Goal: Information Seeking & Learning: Check status

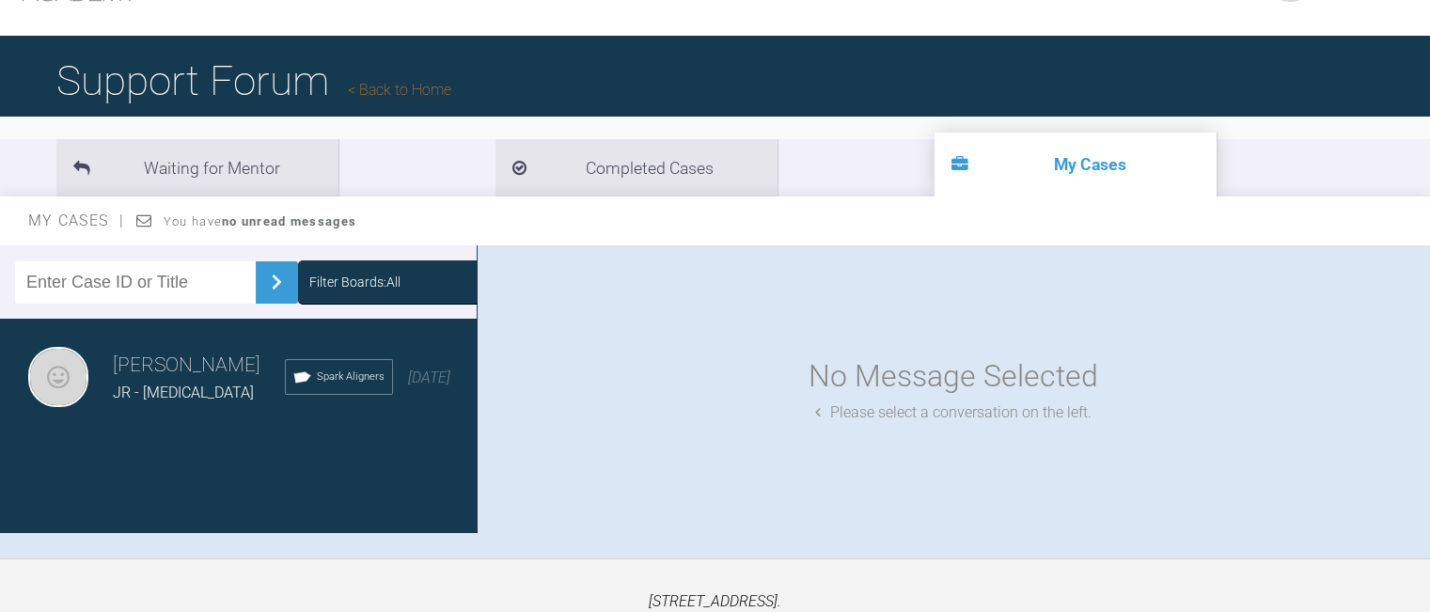
scroll to position [195, 0]
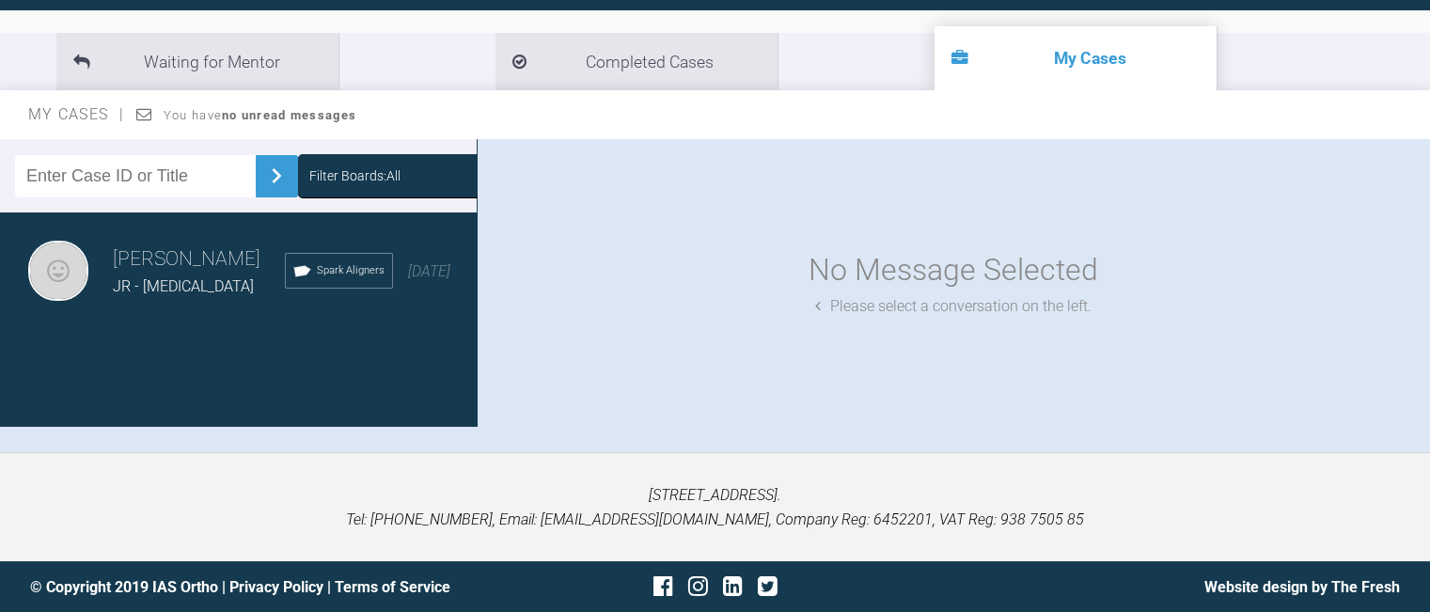
click at [204, 273] on h3 "[PERSON_NAME]" at bounding box center [199, 260] width 172 height 32
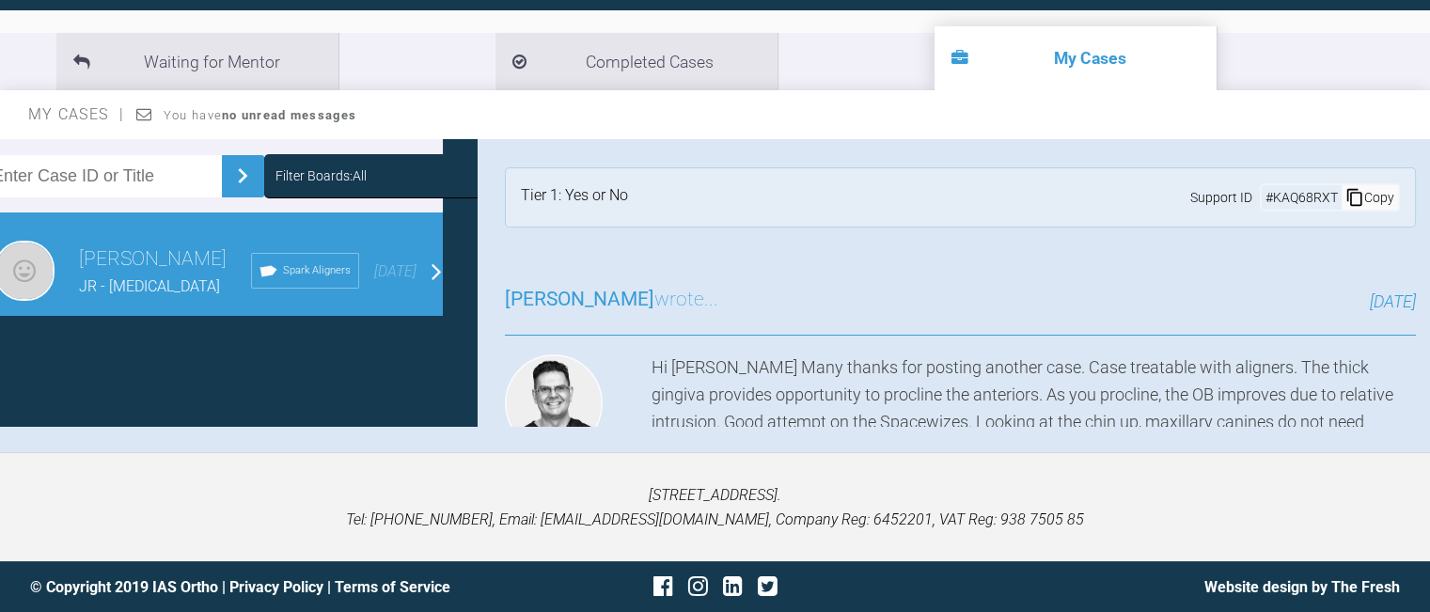
scroll to position [0, 0]
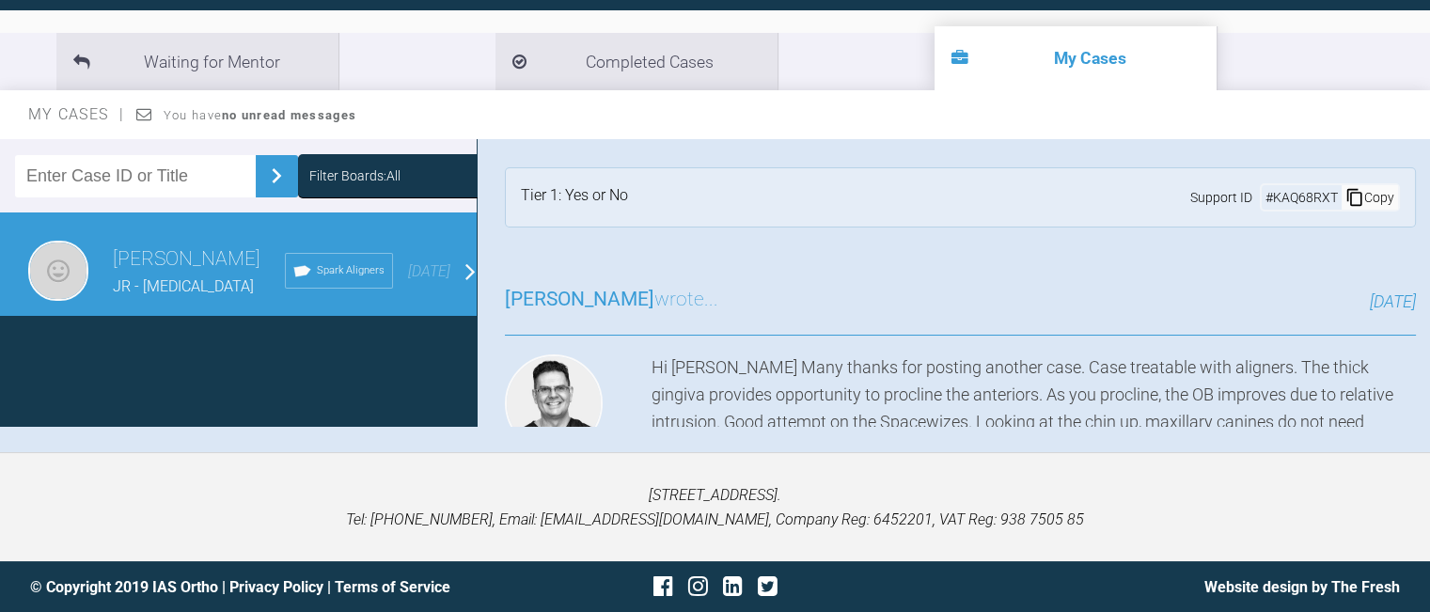
click at [153, 299] on div "[PERSON_NAME] - [MEDICAL_DATA] Spark Aligners [DATE]" at bounding box center [245, 271] width 491 height 118
click at [408, 271] on span "[DATE]" at bounding box center [429, 271] width 42 height 18
click at [697, 173] on div "Tier 1: Yes or No Support ID # KAQ68RXT Copy" at bounding box center [960, 197] width 911 height 60
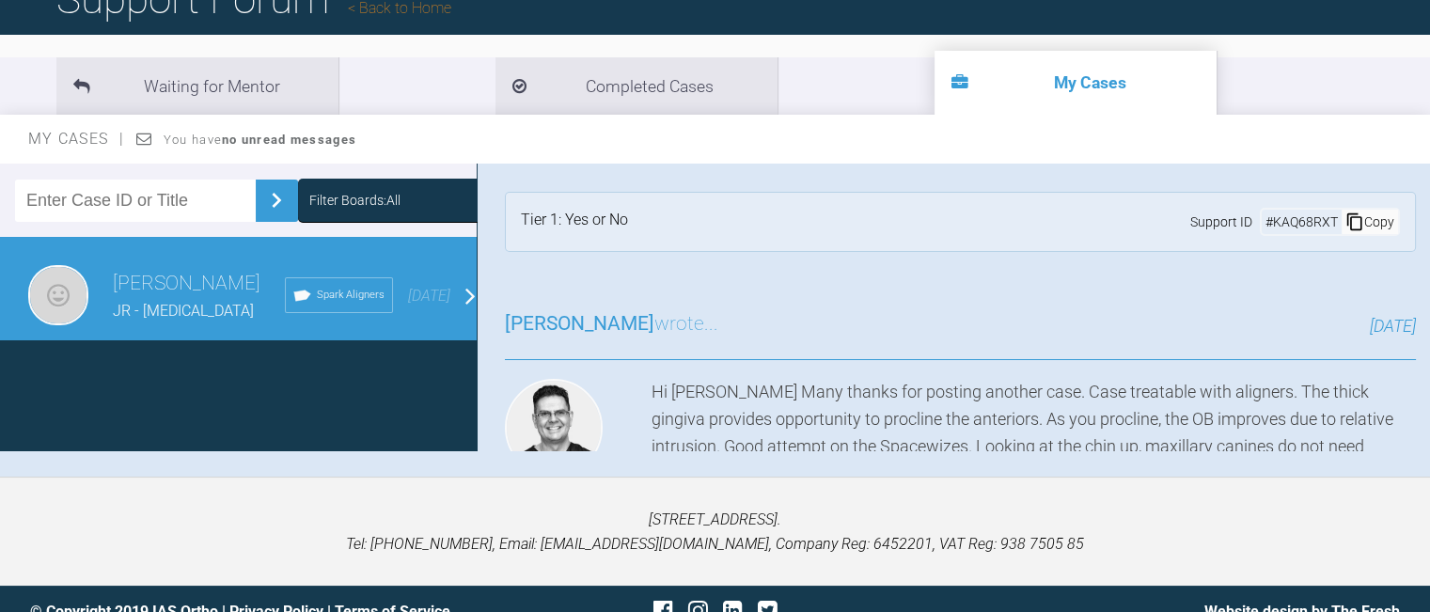
scroll to position [173, 0]
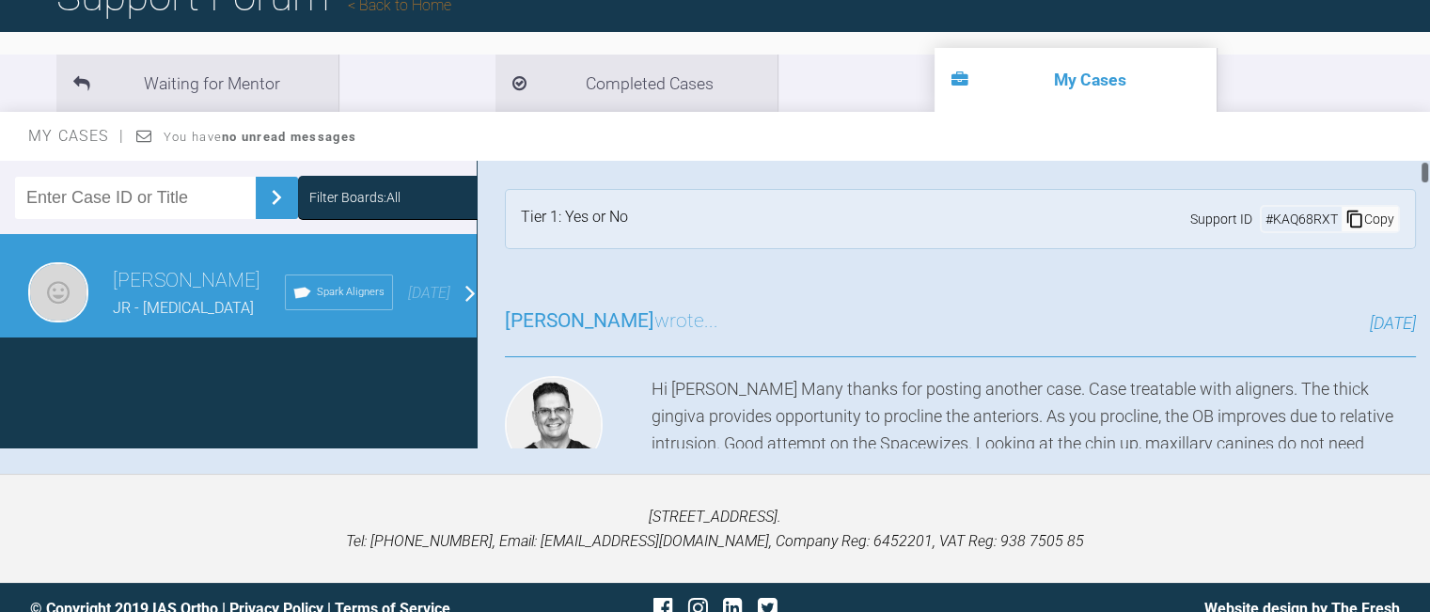
click at [795, 364] on div "[PERSON_NAME] wrote... [DATE] Hi [PERSON_NAME] Many thanks for posting another …" at bounding box center [961, 555] width 968 height 557
click at [214, 360] on div "Filter Boards: All [PERSON_NAME] - [MEDICAL_DATA] Spark Aligners [DATE]" at bounding box center [238, 304] width 477 height 287
click at [174, 313] on span "JR - [MEDICAL_DATA]" at bounding box center [183, 308] width 141 height 18
